Goal: Obtain resource: Download file/media

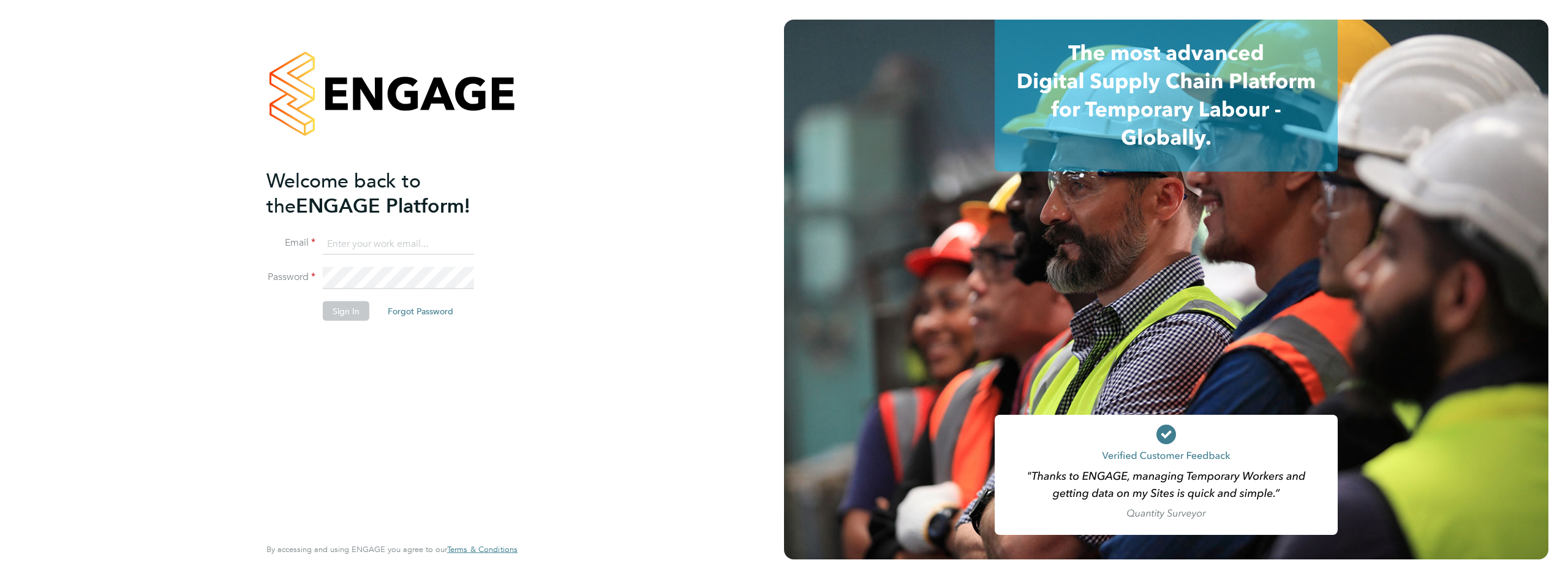
type input "[EMAIL_ADDRESS][DOMAIN_NAME]"
click at [346, 318] on button "Sign In" at bounding box center [346, 311] width 47 height 20
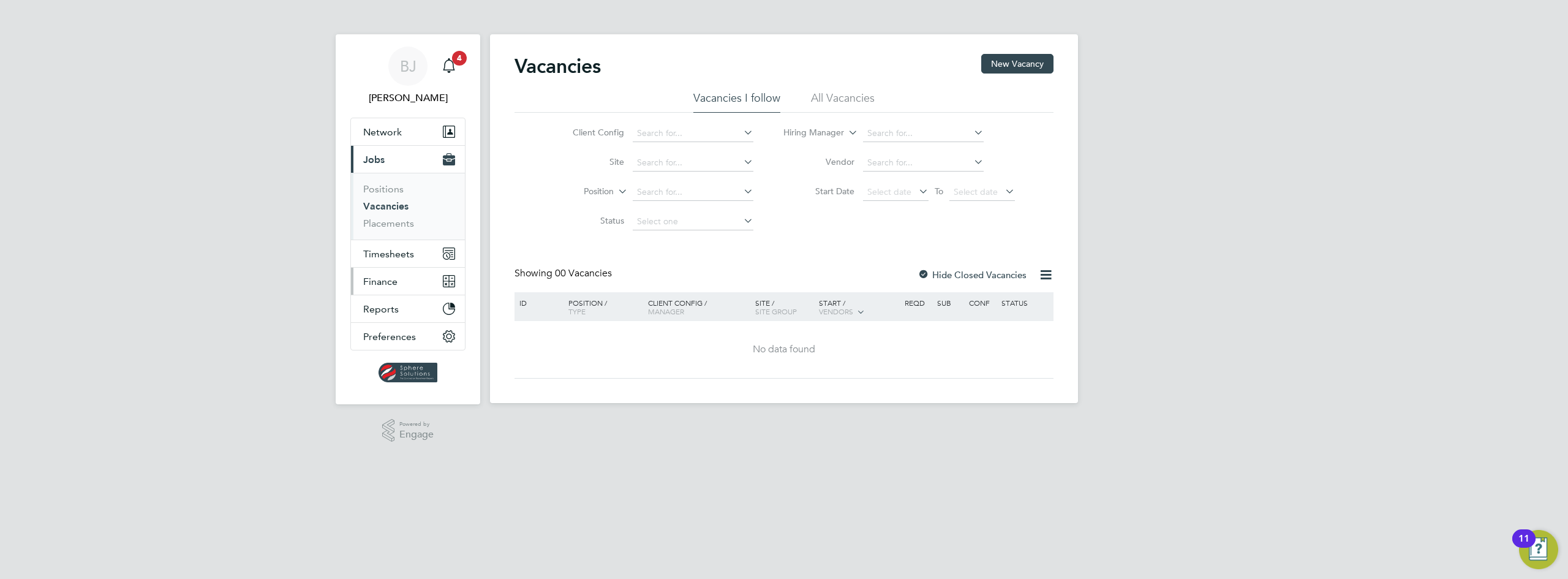
click at [385, 283] on span "Finance" at bounding box center [381, 281] width 34 height 11
click at [375, 252] on link "Invoices & Credit Notes" at bounding box center [402, 250] width 77 height 24
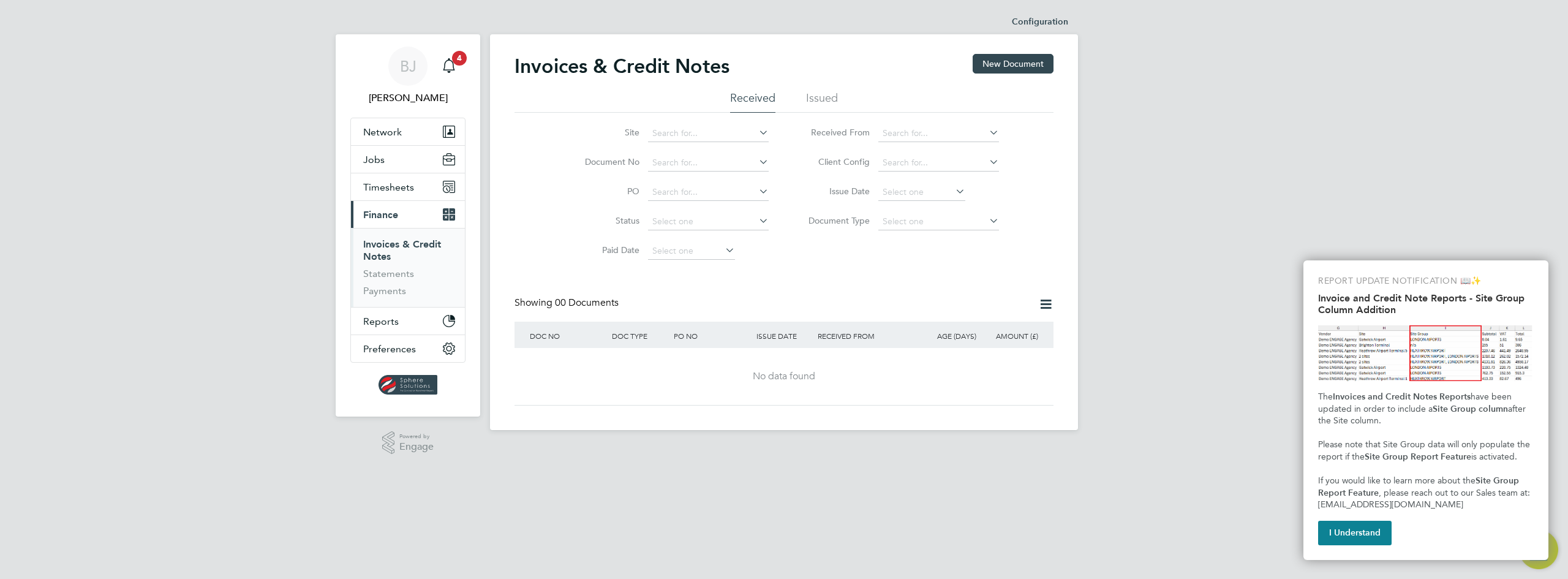
click at [841, 106] on ul "Received Issued" at bounding box center [784, 101] width 539 height 22
drag, startPoint x: 825, startPoint y: 101, endPoint x: 815, endPoint y: 102, distance: 10.0
click at [823, 101] on li "Issued" at bounding box center [822, 101] width 32 height 22
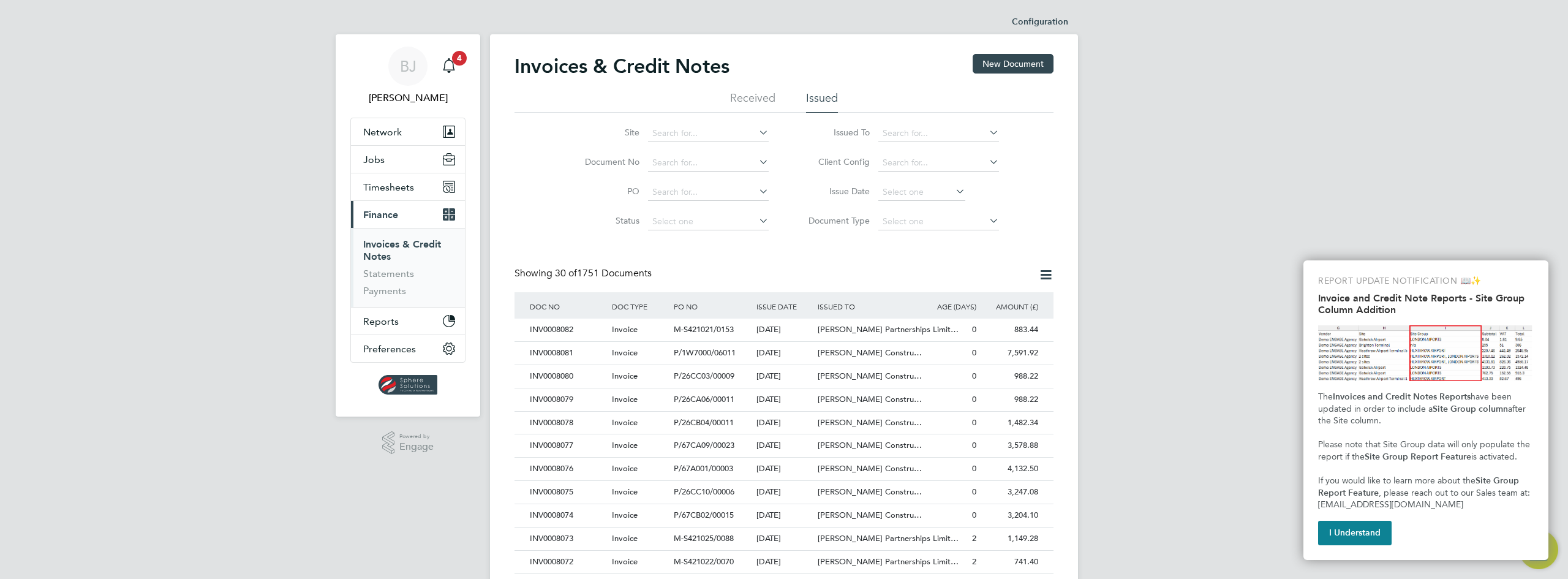
click at [886, 123] on li "Issued To" at bounding box center [900, 133] width 230 height 29
click at [907, 128] on input at bounding box center [939, 133] width 121 height 17
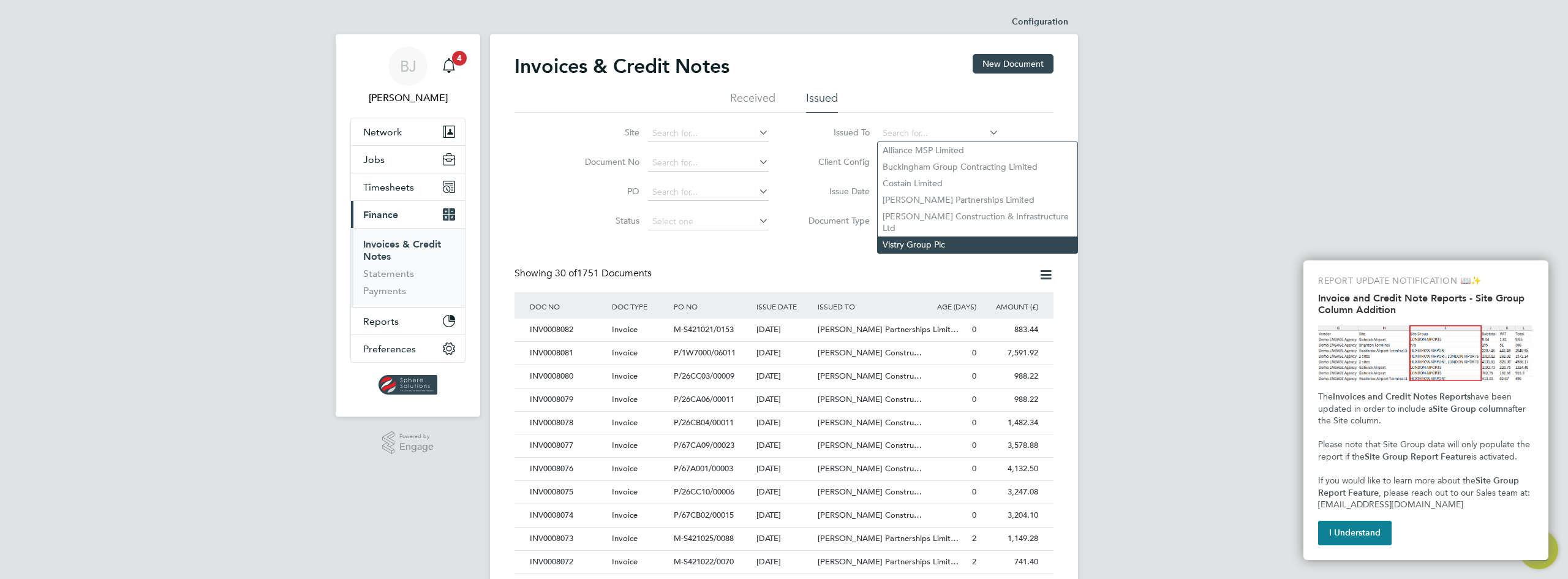
click at [905, 236] on li "Vistry Group Plc" at bounding box center [977, 245] width 199 height 16
type input "Vistry Group Plc"
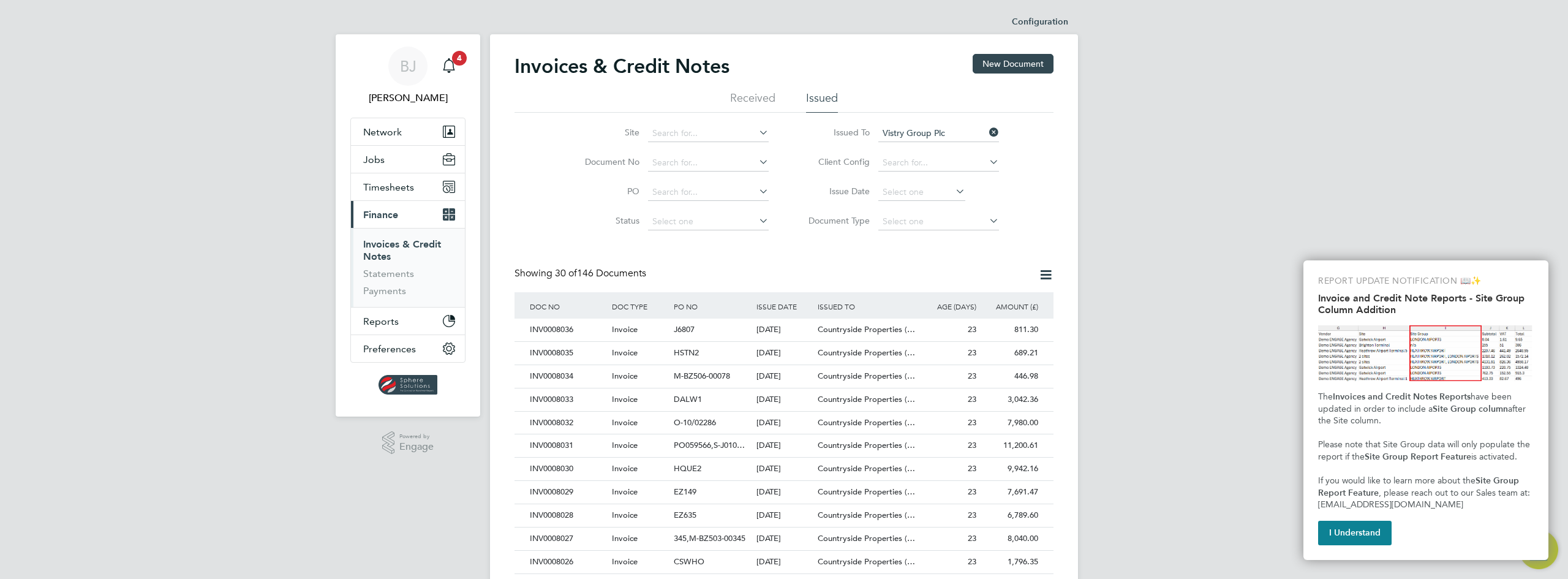
click at [1047, 282] on icon at bounding box center [1046, 275] width 16 height 16
click at [976, 339] on li "Export transactions" at bounding box center [990, 338] width 123 height 17
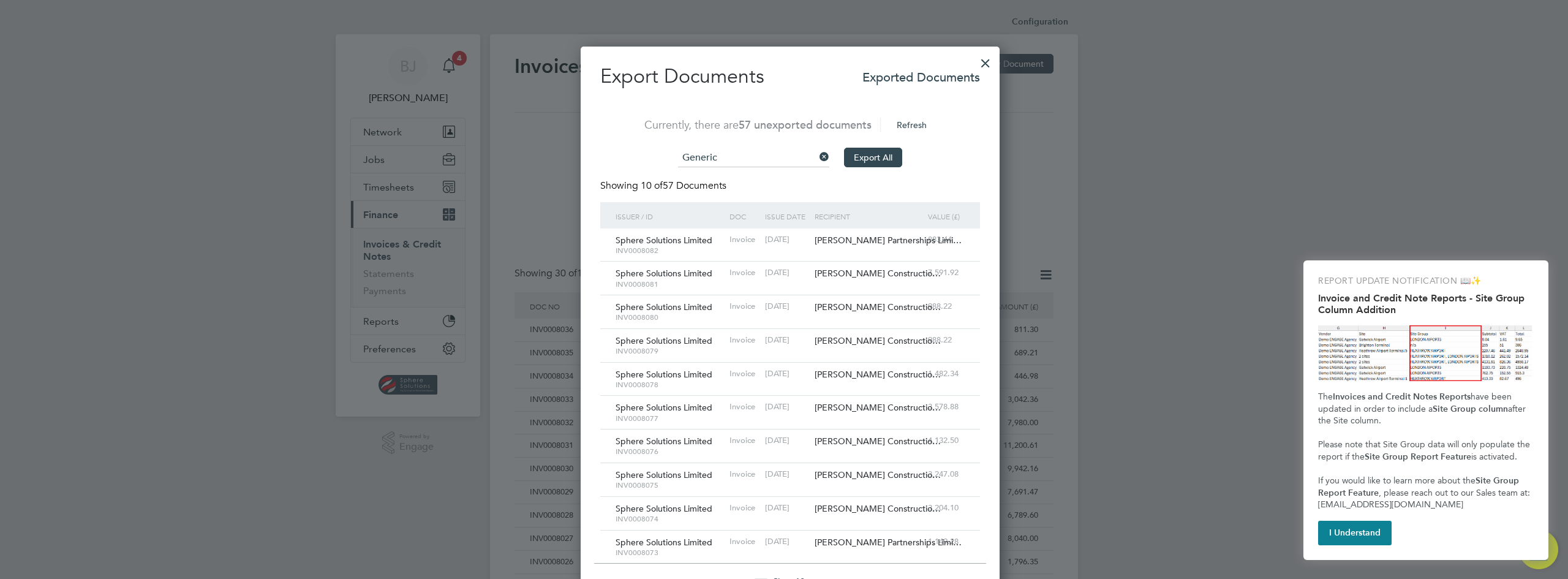
click at [975, 61] on div at bounding box center [985, 60] width 22 height 22
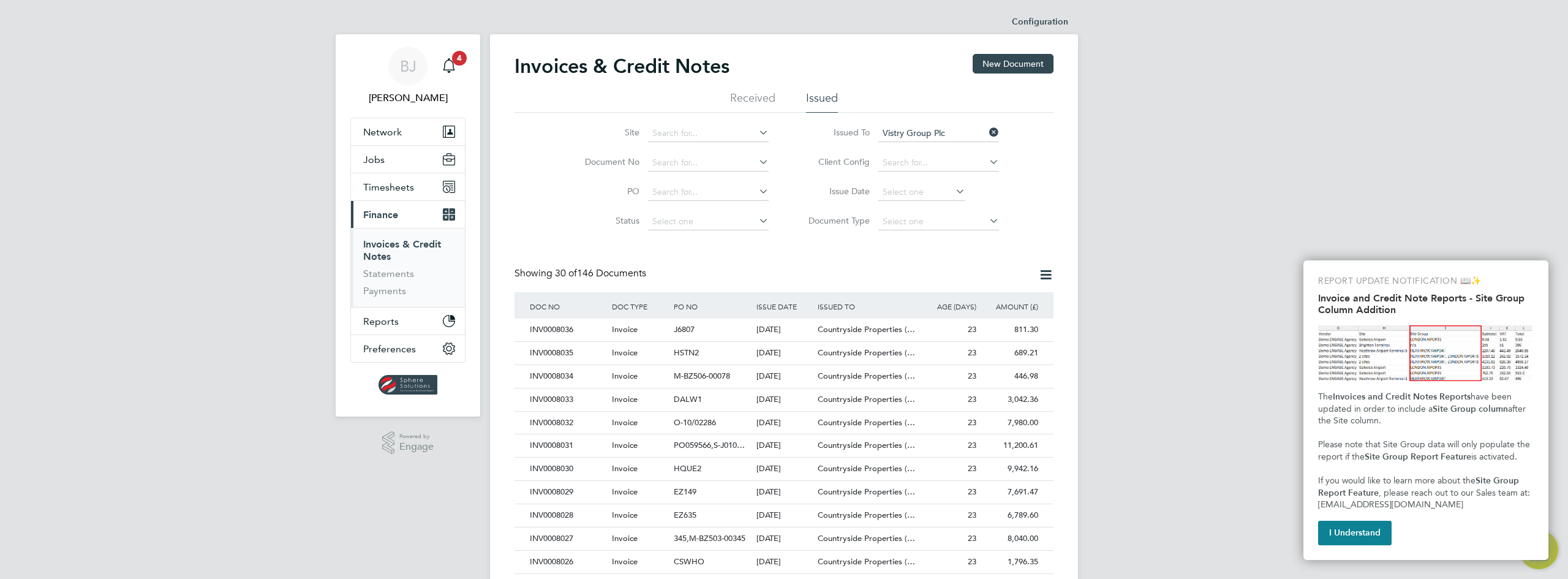
click at [1040, 281] on icon at bounding box center [1046, 275] width 16 height 16
click at [954, 299] on li "Download invoices" at bounding box center [990, 303] width 123 height 17
click at [1043, 276] on icon at bounding box center [1046, 275] width 16 height 16
click at [989, 321] on li "Download credit notes" at bounding box center [990, 321] width 123 height 17
click at [1365, 527] on button "I Understand" at bounding box center [1355, 533] width 74 height 25
